Goal: Task Accomplishment & Management: Manage account settings

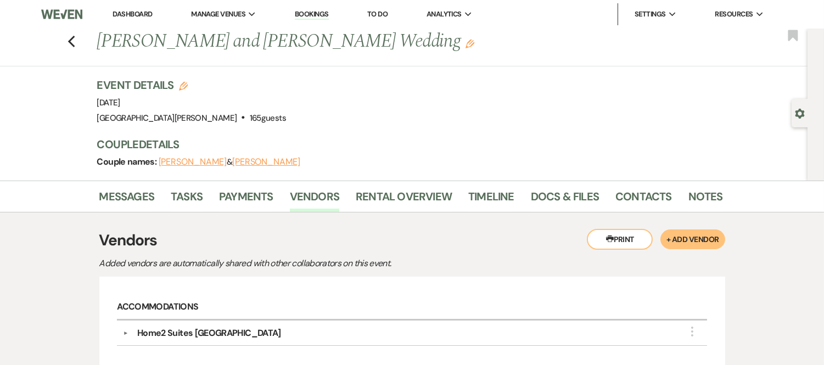
click at [136, 15] on link "Dashboard" at bounding box center [132, 13] width 40 height 9
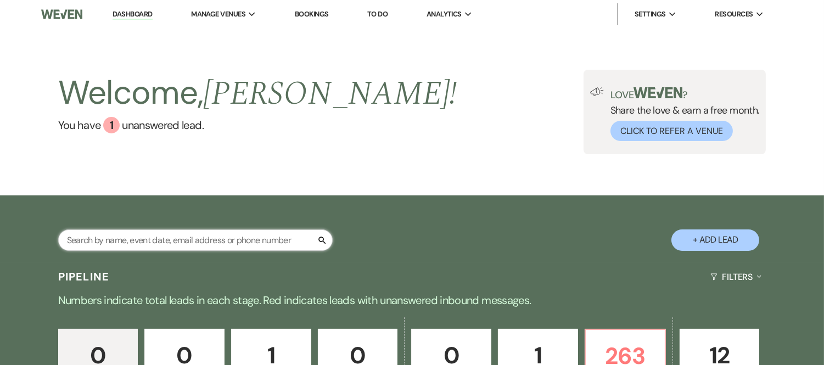
click at [109, 245] on input "text" at bounding box center [195, 239] width 274 height 21
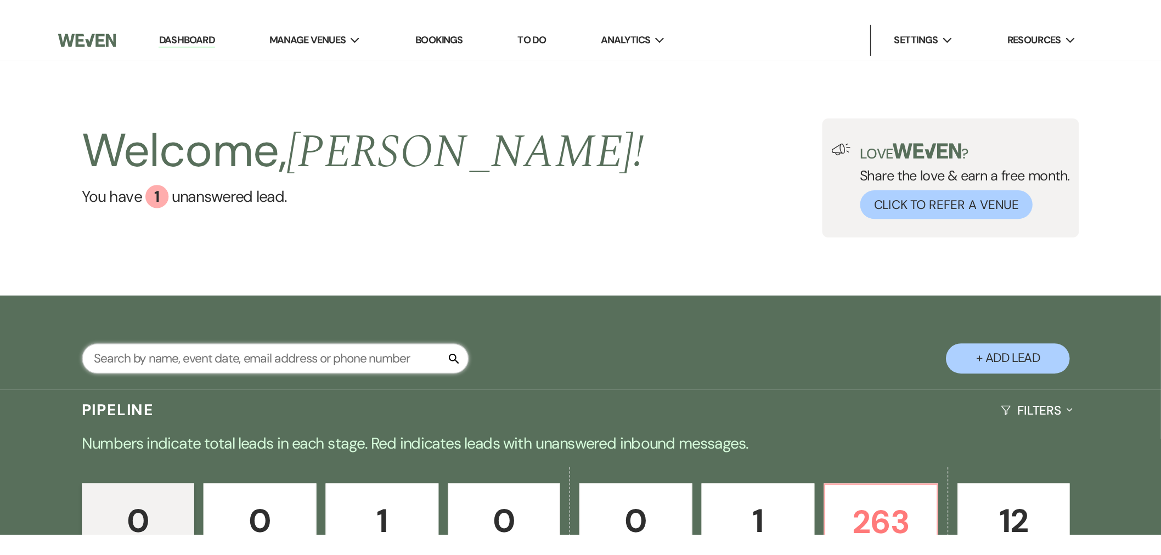
scroll to position [61, 0]
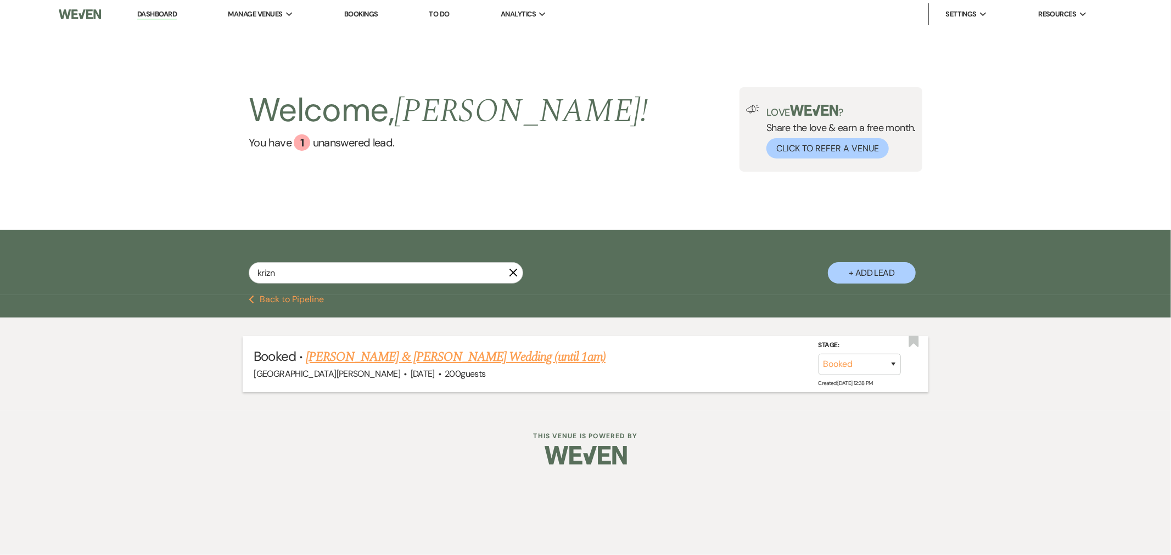
type input "krizn"
click at [379, 355] on link "[PERSON_NAME] & [PERSON_NAME] Wedding (until 1am)" at bounding box center [456, 357] width 300 height 20
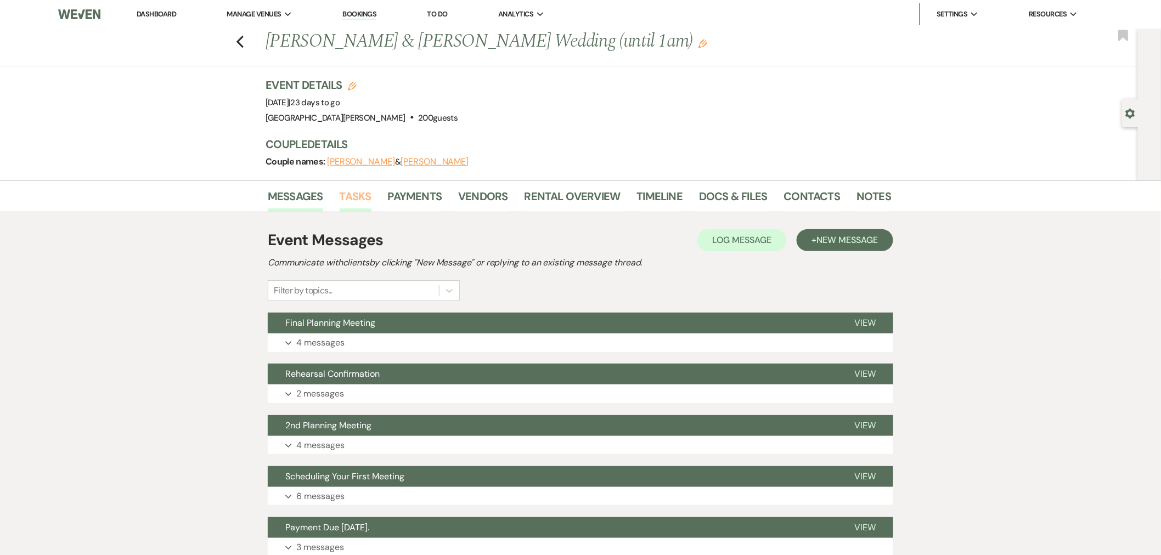
click at [361, 195] on link "Tasks" at bounding box center [356, 200] width 32 height 24
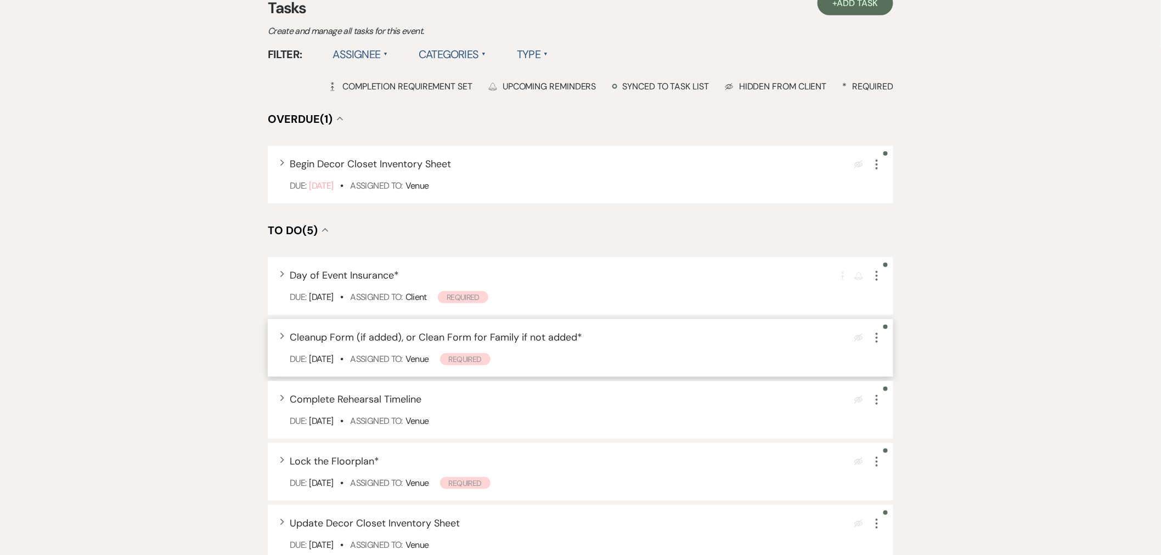
scroll to position [305, 0]
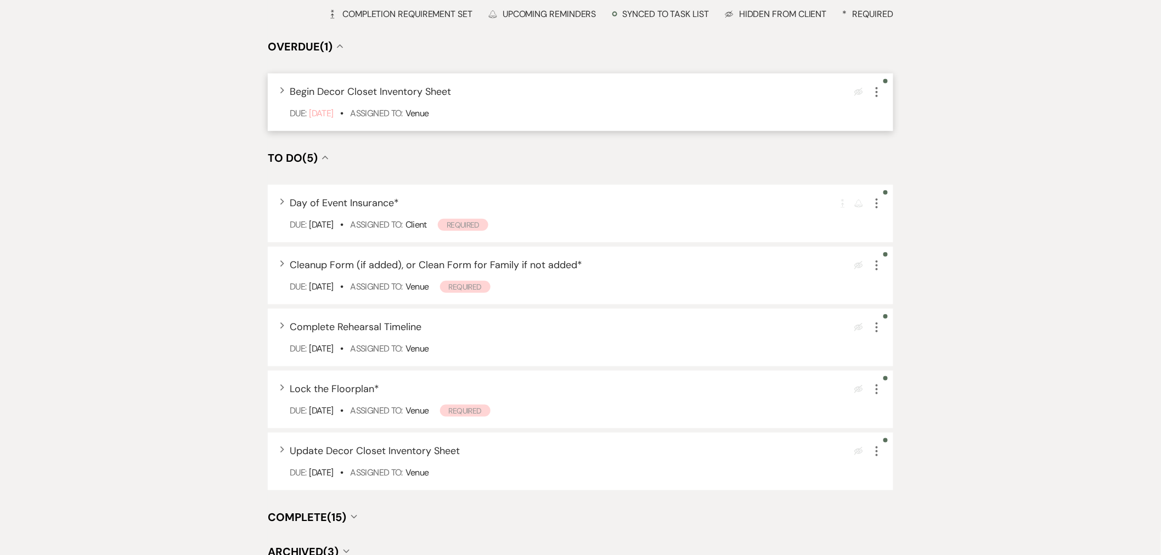
click at [881, 90] on icon "More" at bounding box center [876, 92] width 13 height 13
click at [902, 152] on button "Archive Archive" at bounding box center [922, 148] width 105 height 18
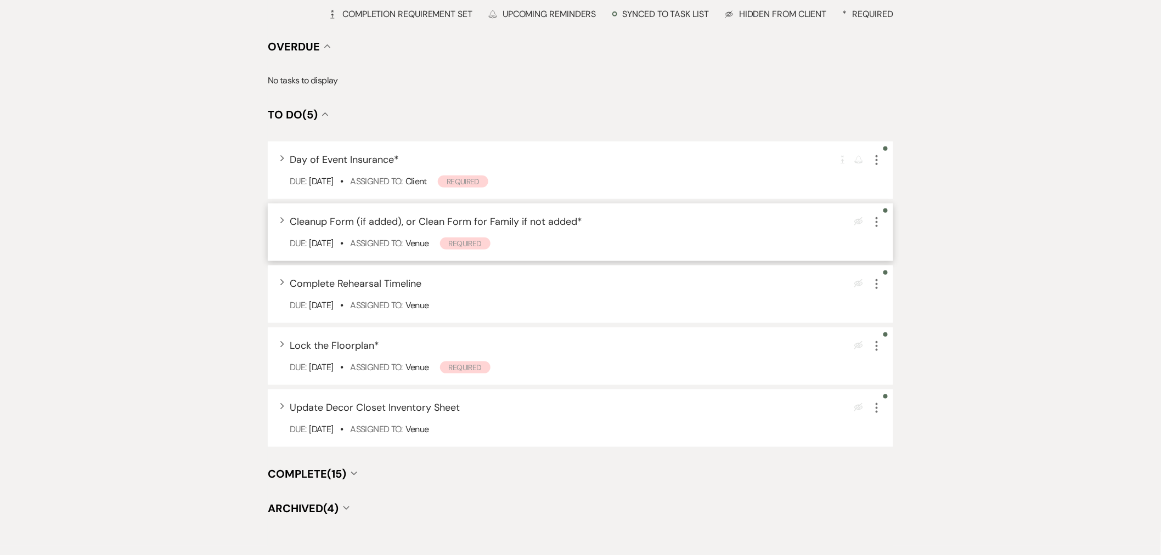
click at [880, 222] on icon "More" at bounding box center [876, 222] width 13 height 13
click at [908, 291] on button "Plan Portal Link Mark As Complete" at bounding box center [924, 295] width 108 height 18
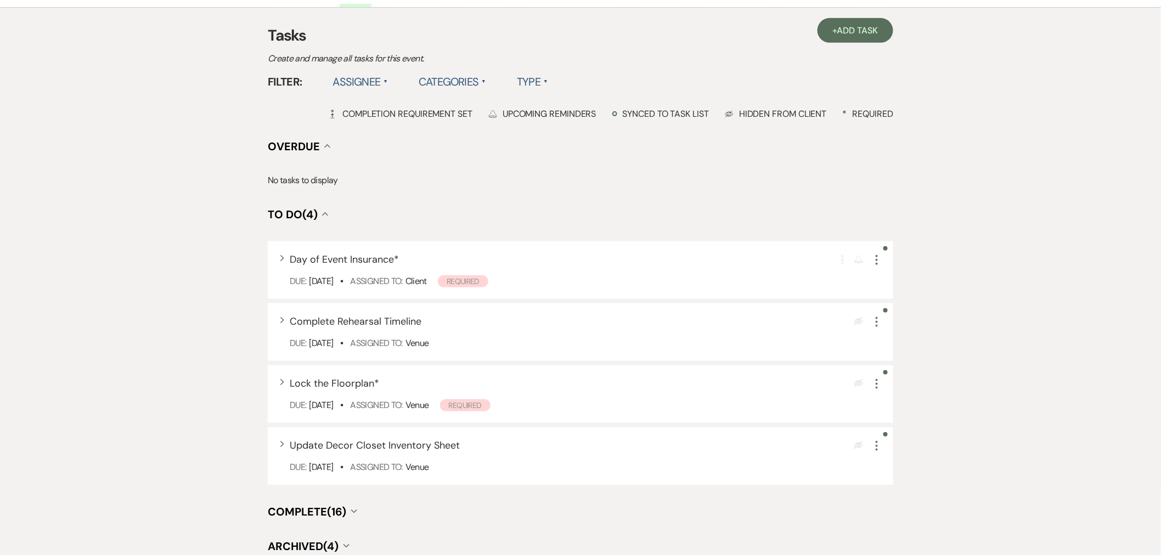
scroll to position [0, 0]
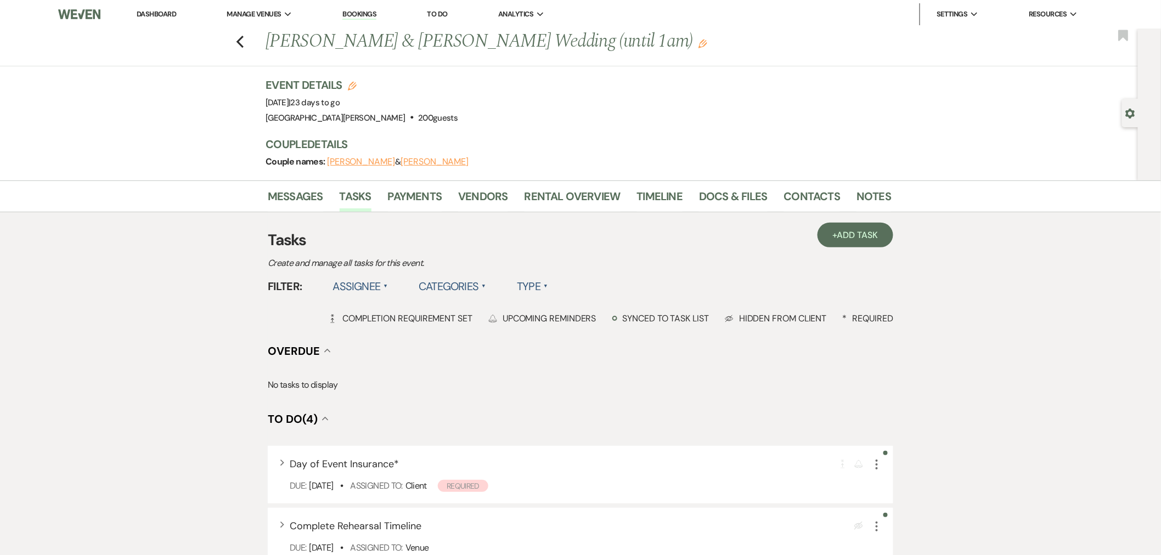
click at [171, 14] on link "Dashboard" at bounding box center [157, 13] width 40 height 9
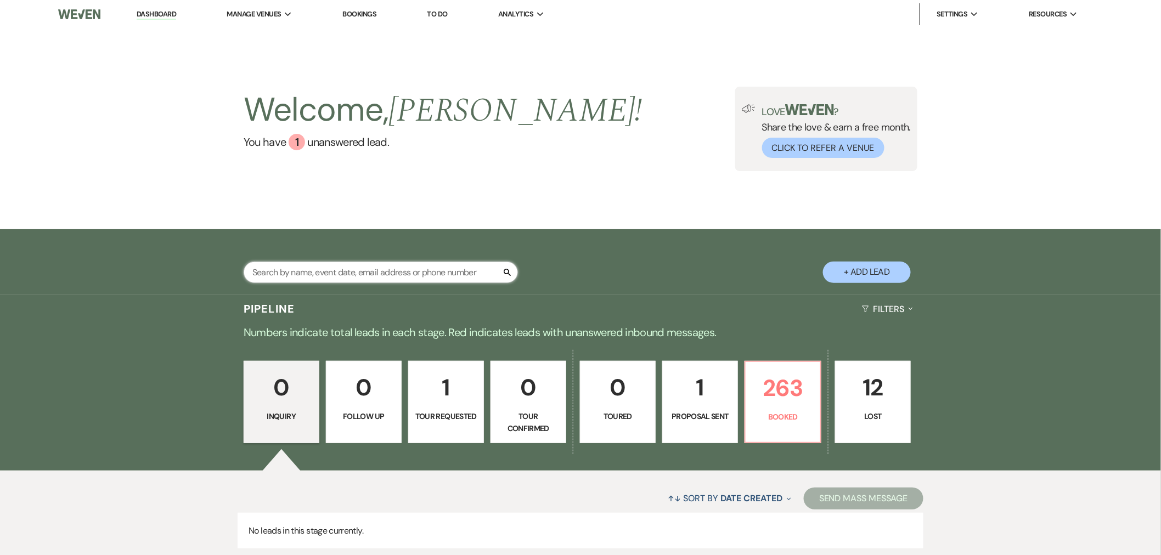
click at [310, 278] on input "text" at bounding box center [381, 272] width 274 height 21
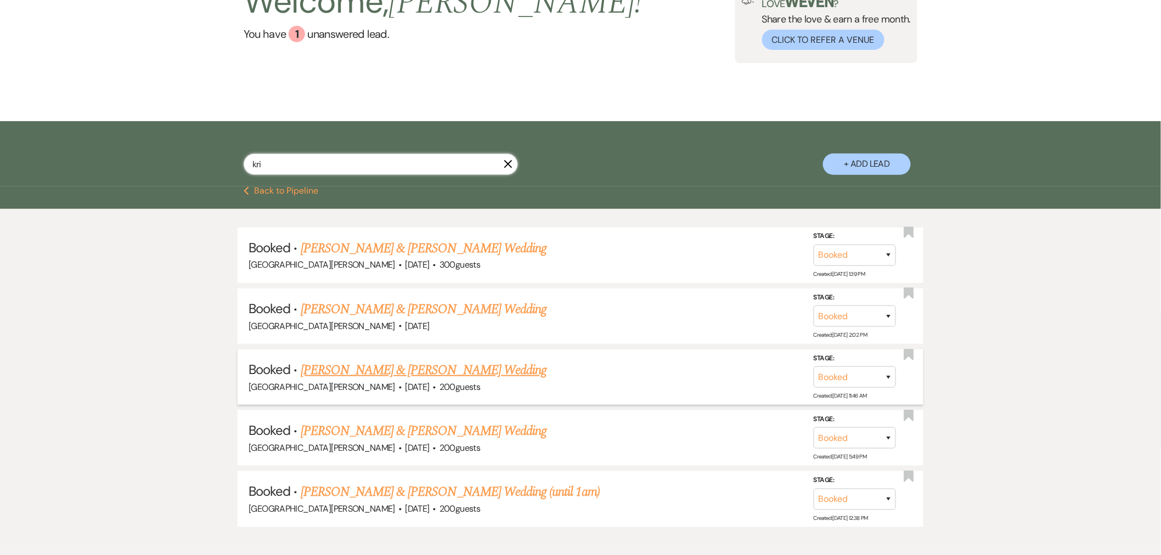
scroll to position [122, 0]
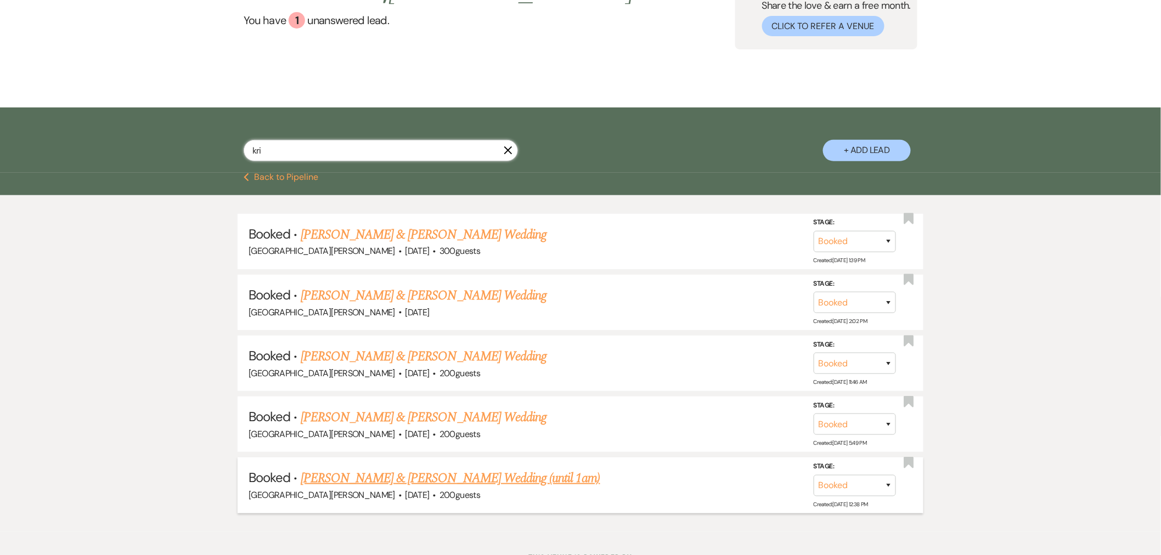
type input "kri"
click at [370, 478] on link "[PERSON_NAME] & [PERSON_NAME] Wedding (until 1am)" at bounding box center [451, 479] width 300 height 20
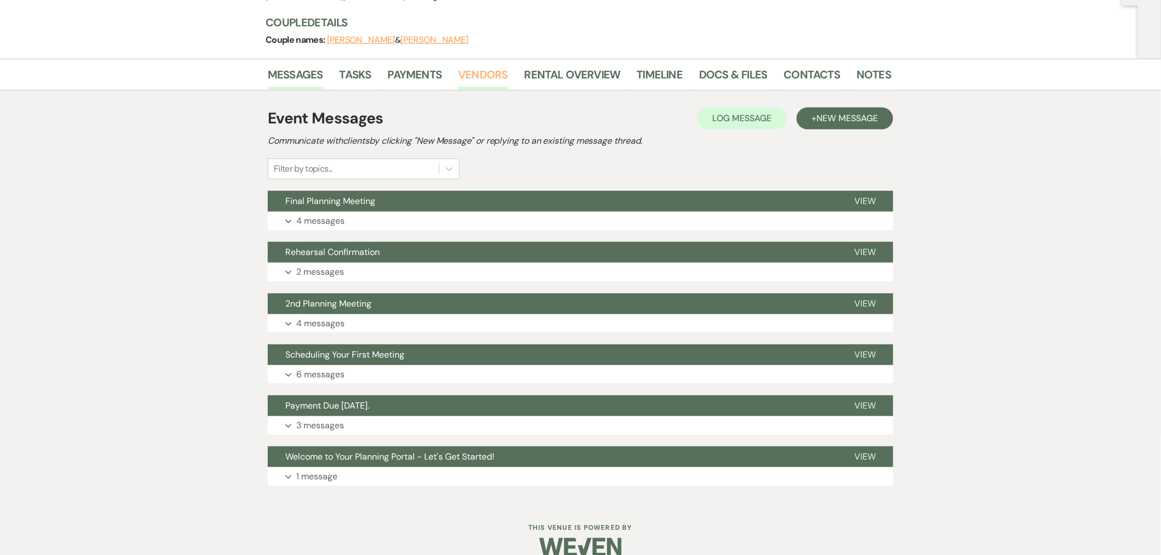
click at [479, 81] on link "Vendors" at bounding box center [482, 78] width 49 height 24
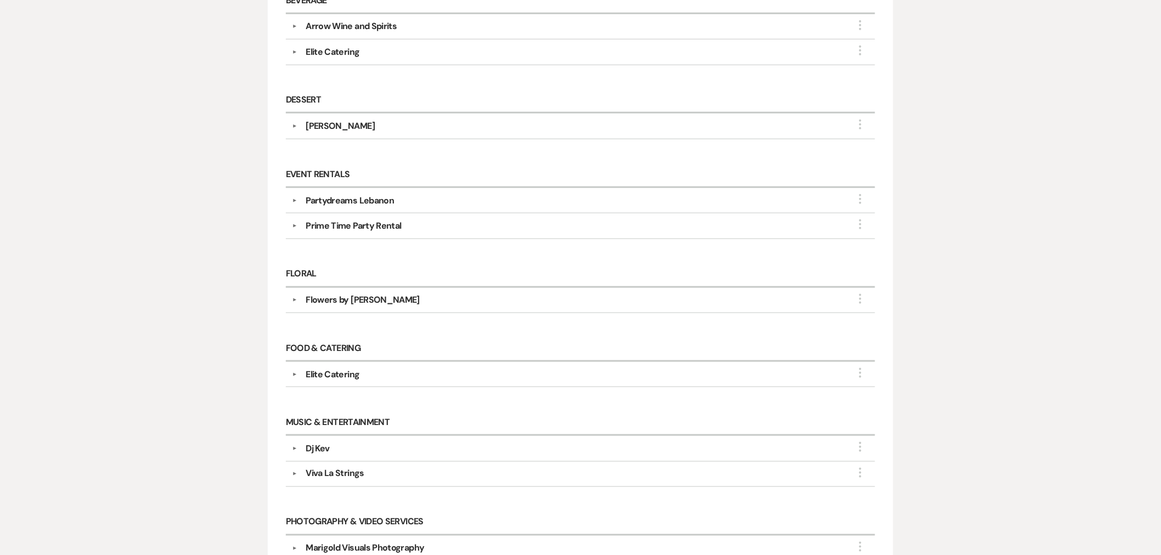
scroll to position [487, 0]
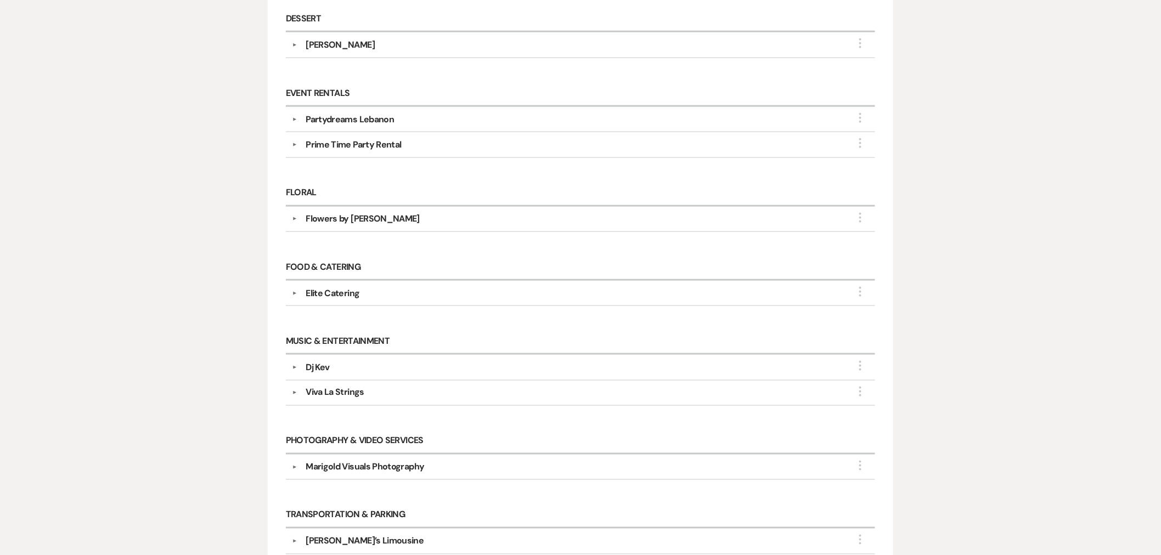
click at [324, 369] on div "Dj Kev" at bounding box center [318, 367] width 24 height 13
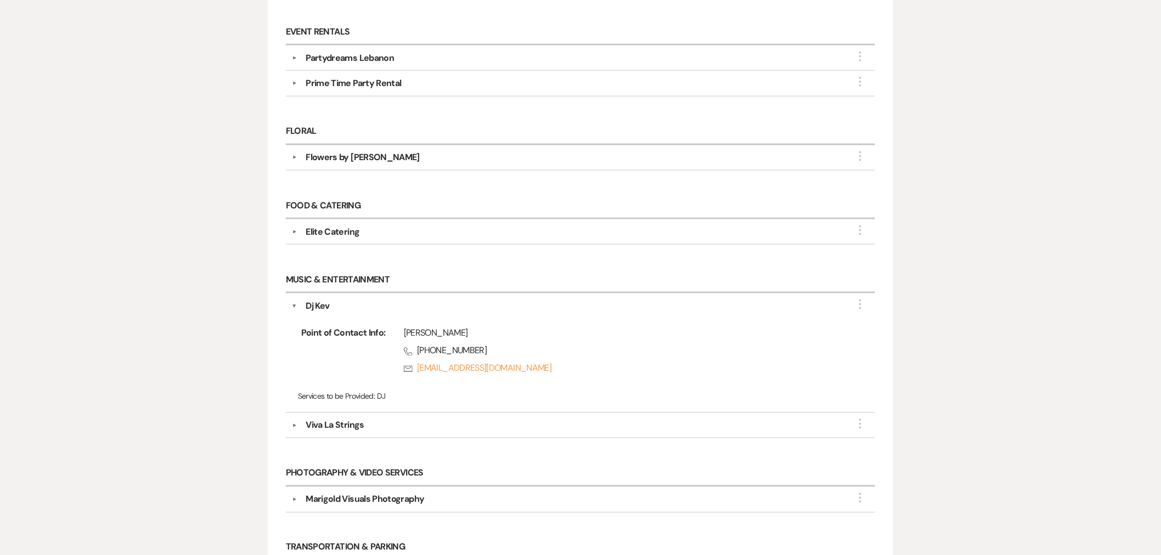
scroll to position [122, 0]
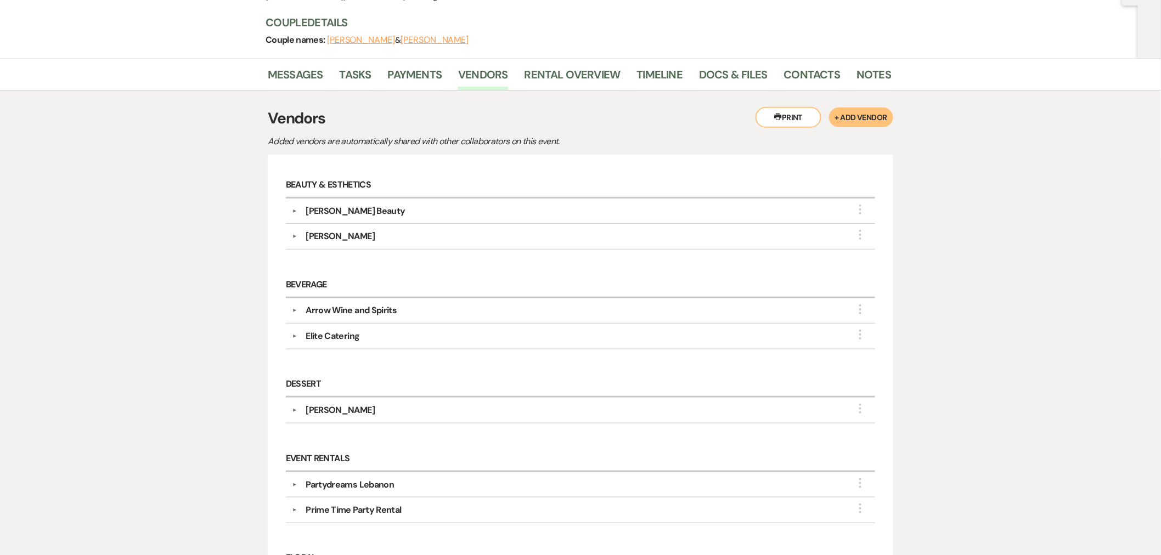
click at [723, 62] on div "Messages Tasks Payments Vendors Rental Overview Timeline Docs & Files Contacts …" at bounding box center [580, 75] width 1161 height 32
click at [718, 69] on link "Docs & Files" at bounding box center [733, 78] width 68 height 24
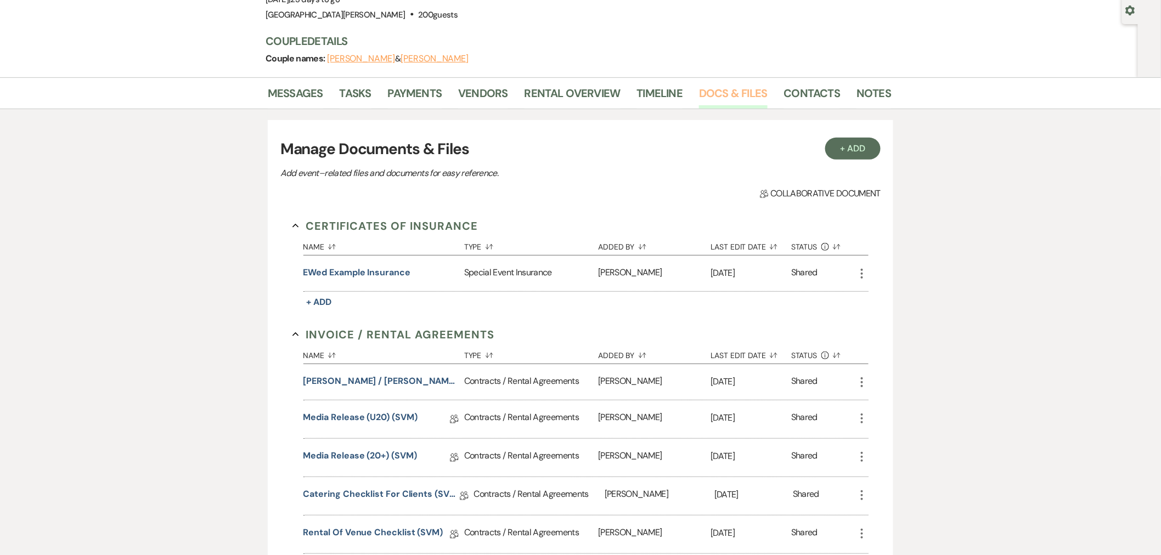
scroll to position [122, 0]
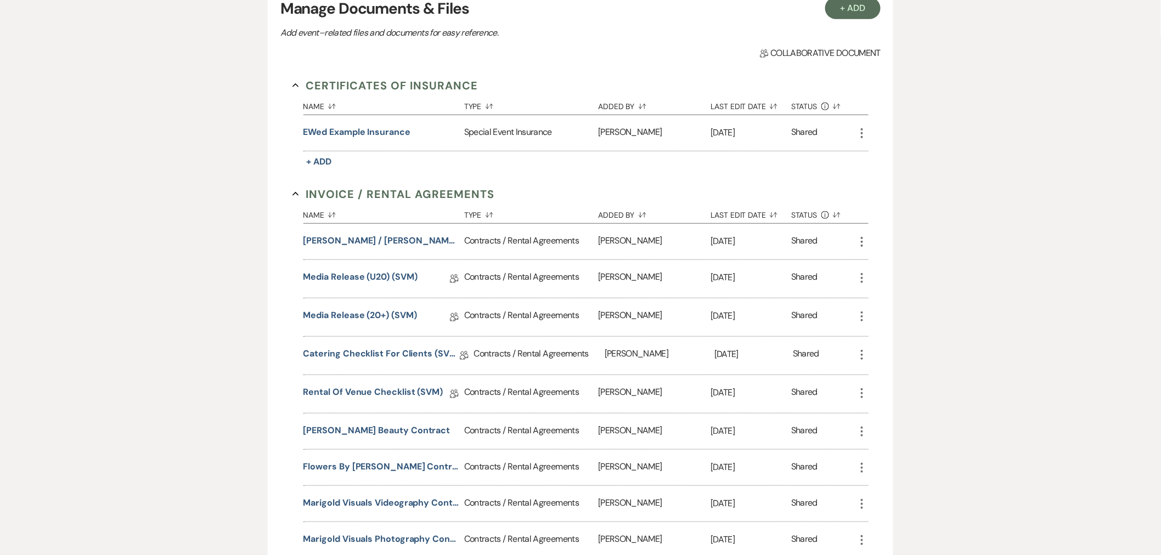
scroll to position [183, 0]
